Goal: Obtain resource: Download file/media

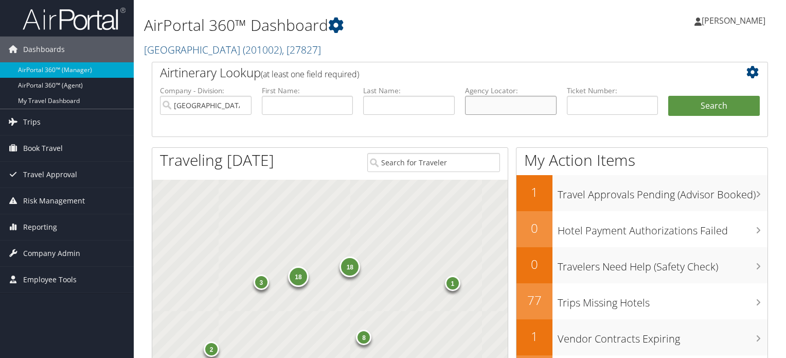
drag, startPoint x: 0, startPoint y: 0, endPoint x: 503, endPoint y: 102, distance: 512.9
click at [503, 102] on input "text" at bounding box center [511, 105] width 92 height 19
paste input "DC8WSS"
type input "DC8WSS"
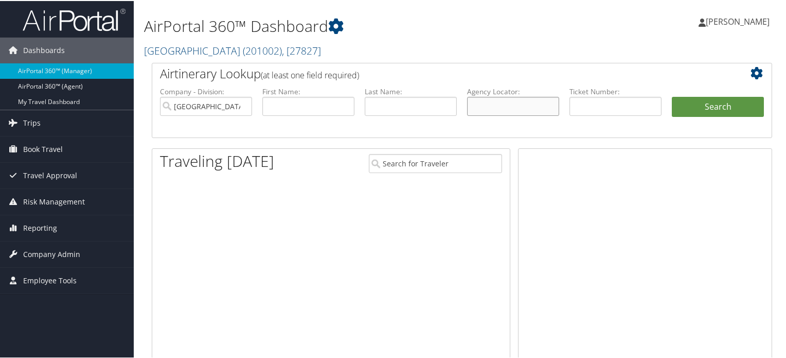
click at [507, 107] on input "text" at bounding box center [513, 105] width 92 height 19
paste input "DC8WSS"
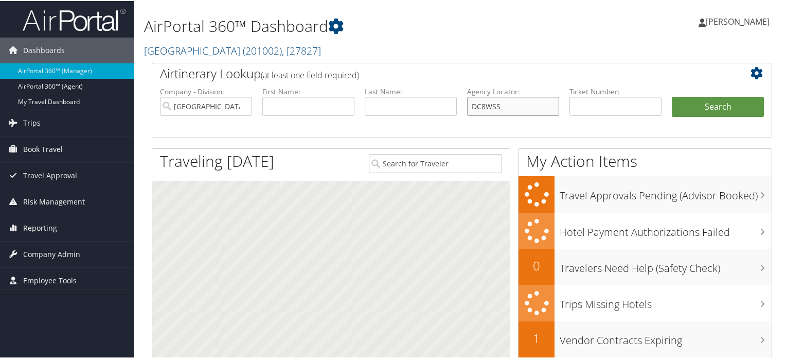
type input "DC8WSS"
click at [243, 104] on input "[GEOGRAPHIC_DATA]" at bounding box center [206, 105] width 92 height 19
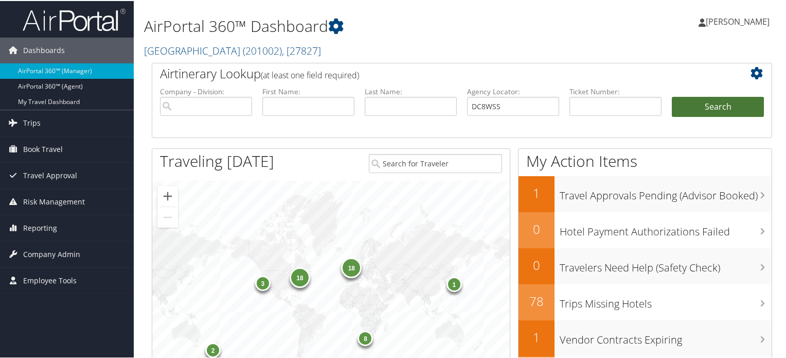
click at [710, 107] on button "Search" at bounding box center [718, 106] width 92 height 21
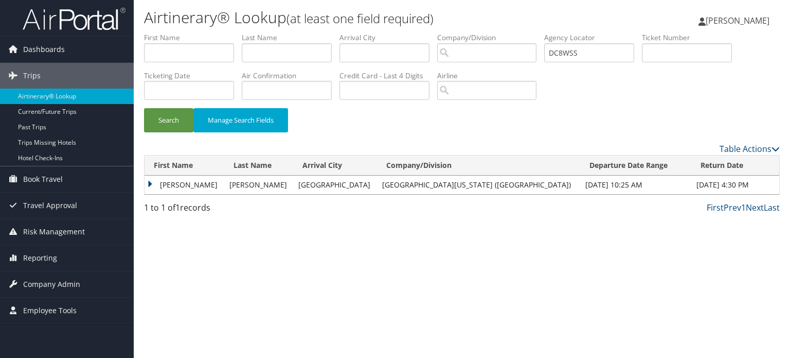
click at [161, 187] on td "CHRISTOPHER" at bounding box center [185, 184] width 80 height 19
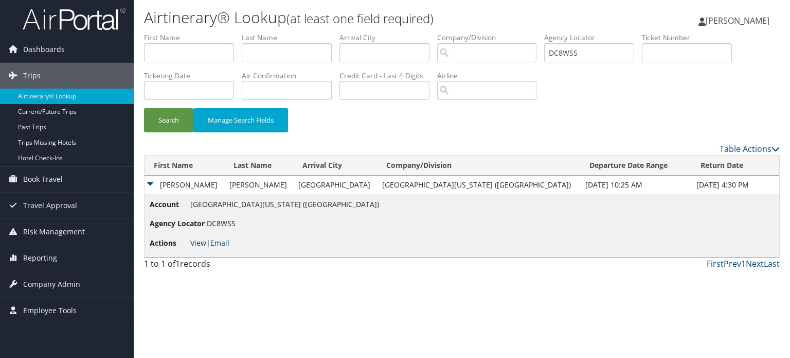
click at [200, 242] on link "View" at bounding box center [198, 243] width 16 height 10
click at [578, 57] on input "DC8WSS" at bounding box center [589, 52] width 90 height 19
paste input "GQR"
type input "DC8GQR"
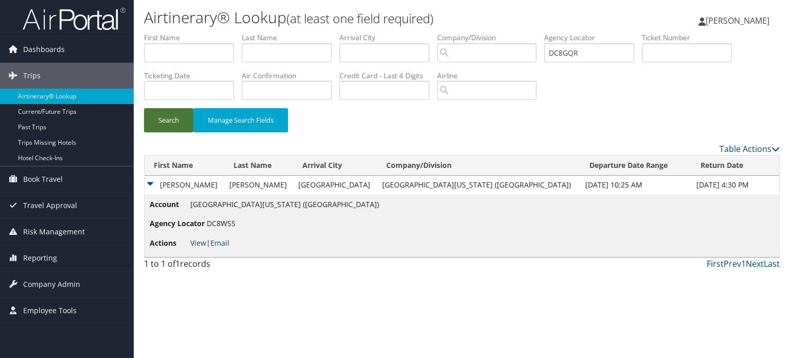
click at [177, 116] on button "Search" at bounding box center [168, 120] width 49 height 24
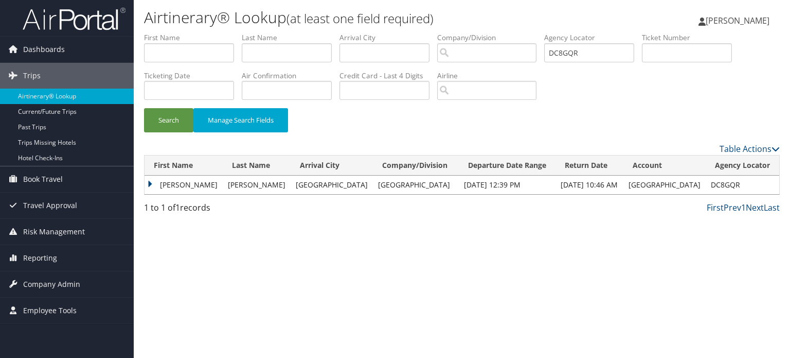
click at [161, 185] on td "ELLEN M" at bounding box center [184, 184] width 78 height 19
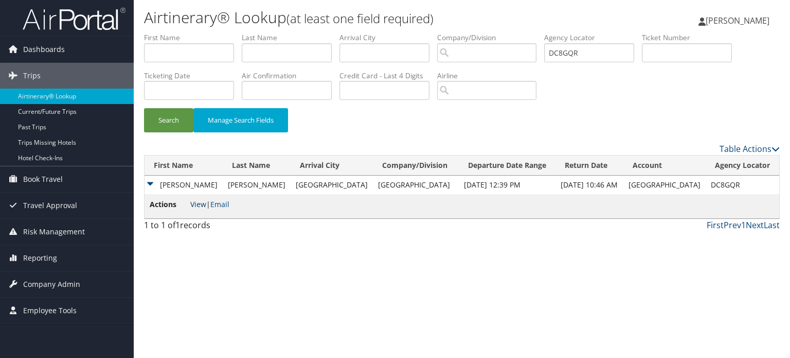
click at [198, 205] on link "View" at bounding box center [198, 204] width 16 height 10
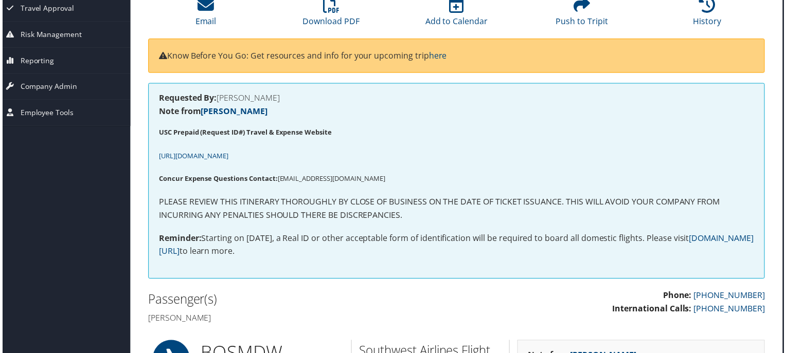
scroll to position [121, 5]
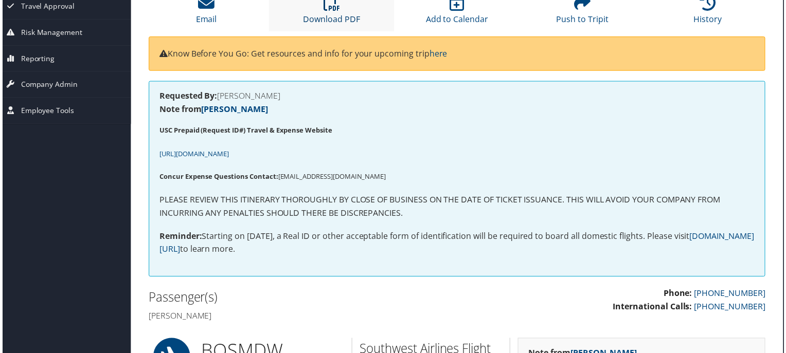
click at [320, 17] on link "Download PDF" at bounding box center [331, 13] width 57 height 25
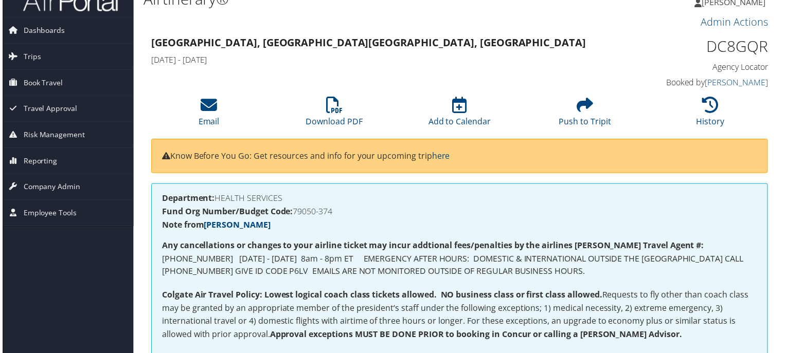
scroll to position [0, 2]
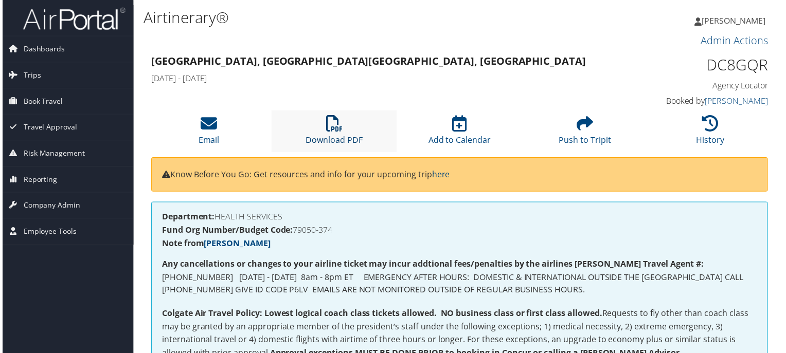
click at [318, 137] on link "Download PDF" at bounding box center [333, 134] width 57 height 25
